Goal: Register for event/course

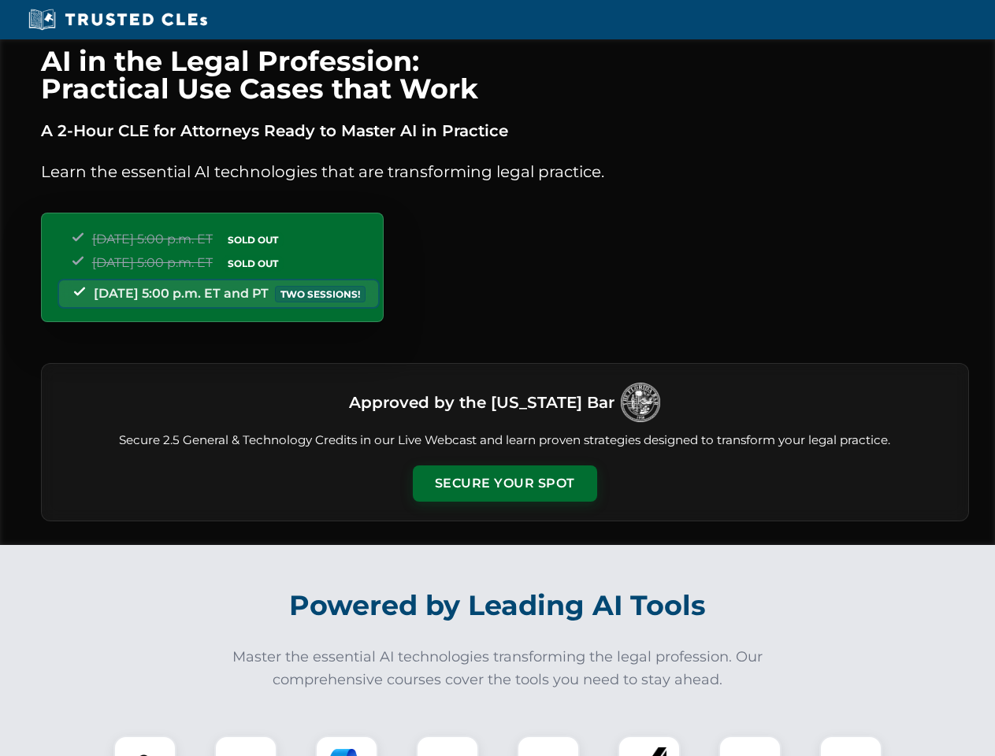
click at [504, 484] on button "Secure Your Spot" at bounding box center [505, 484] width 184 height 36
click at [145, 746] on img at bounding box center [145, 767] width 46 height 46
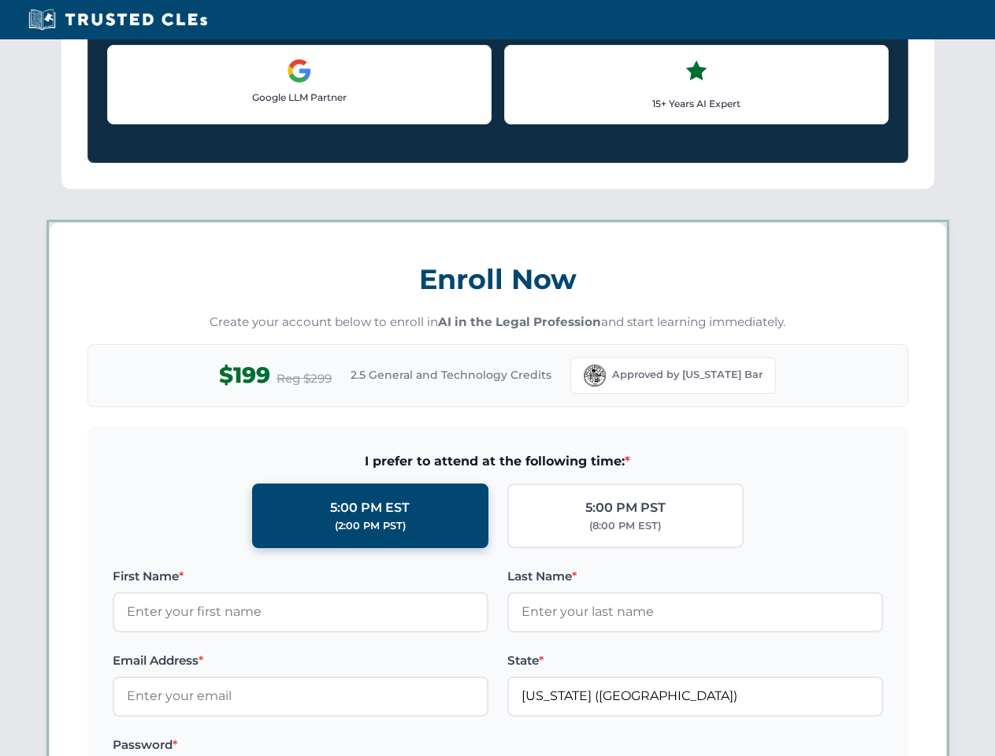
click at [347, 746] on label "Password *" at bounding box center [301, 745] width 376 height 19
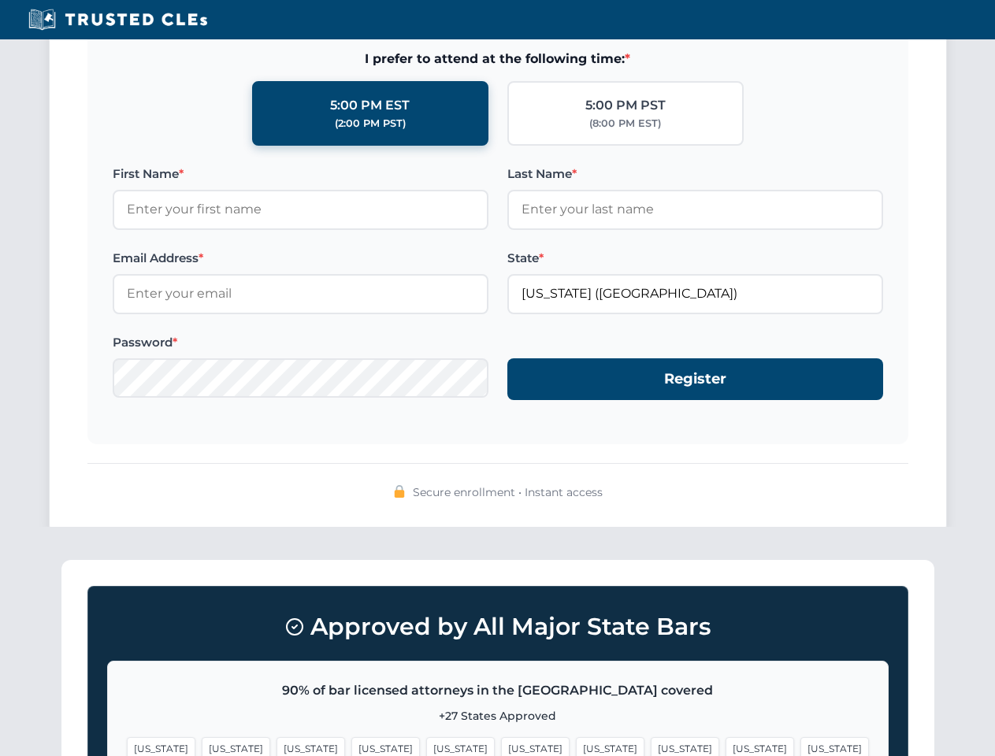
click at [726, 746] on span "[US_STATE]" at bounding box center [760, 748] width 69 height 23
